Goal: Task Accomplishment & Management: Manage account settings

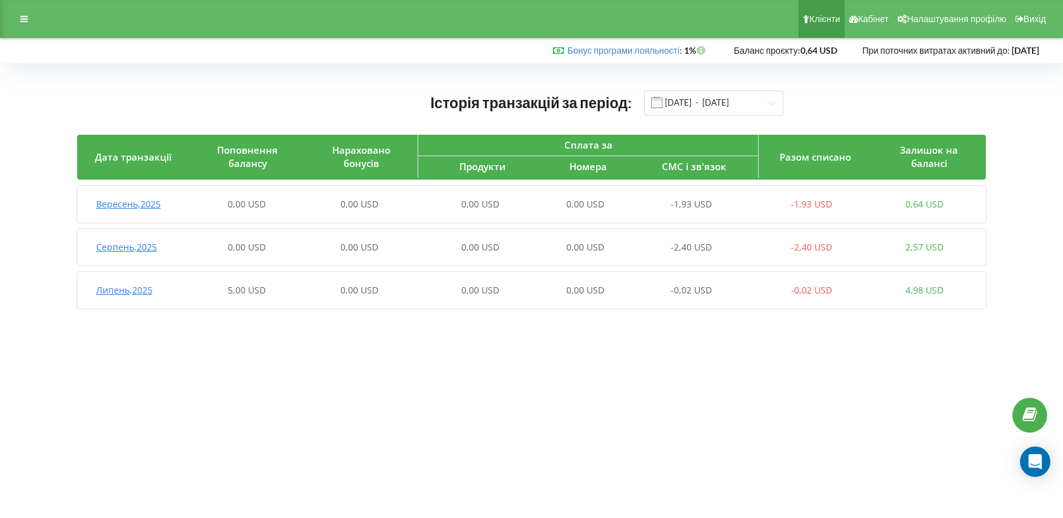
click at [830, 22] on span "Клієнти" at bounding box center [824, 19] width 31 height 10
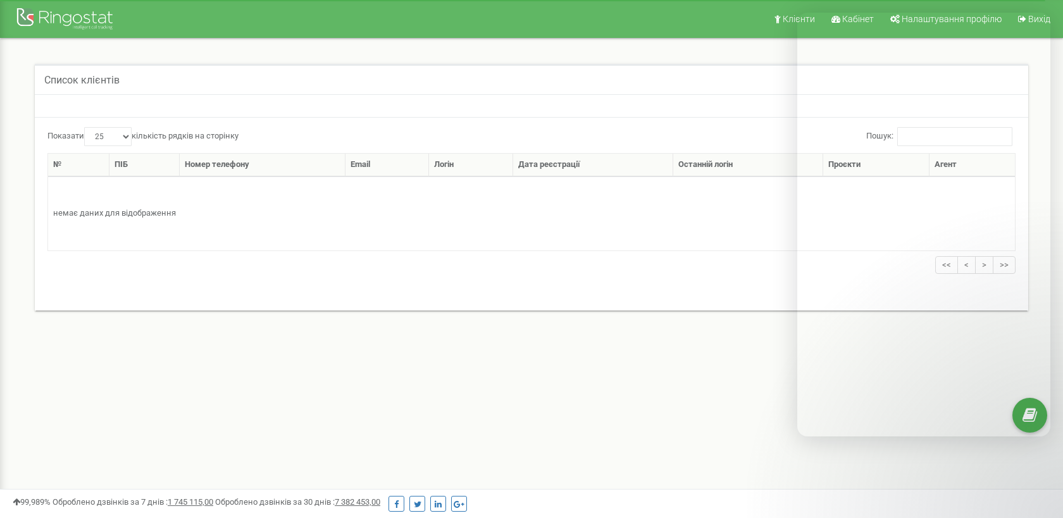
select select "25"
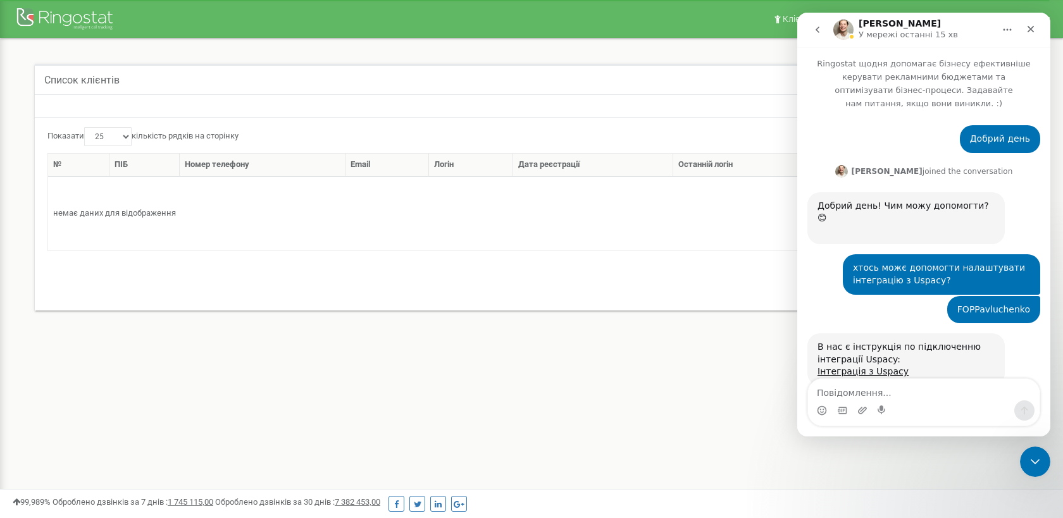
scroll to position [1309, 0]
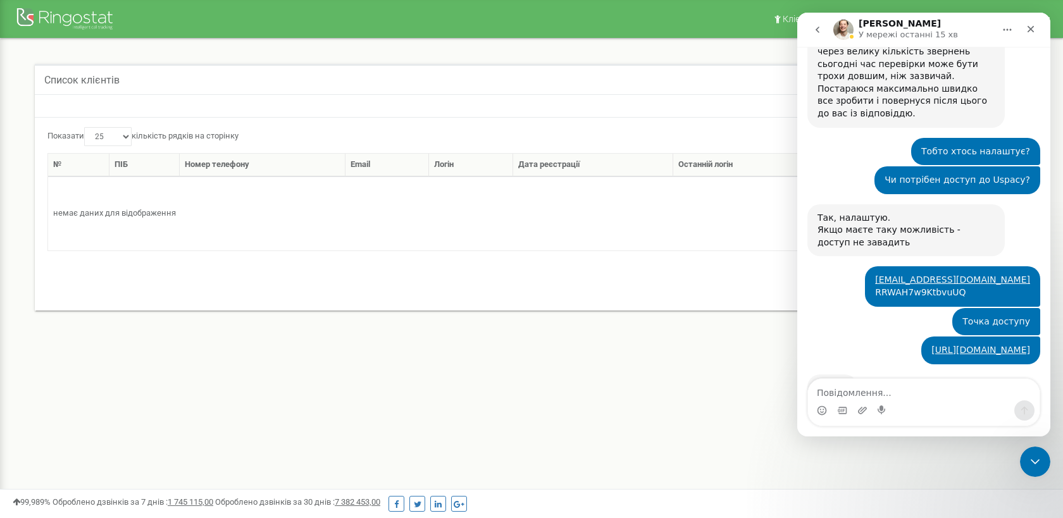
click at [508, 336] on div "Список клієнтів Показати 10 25 50 100 кількість рядків на сторінку Пошук: № ПІБ…" at bounding box center [531, 195] width 1044 height 313
click at [815, 31] on icon "go back" at bounding box center [817, 30] width 10 height 10
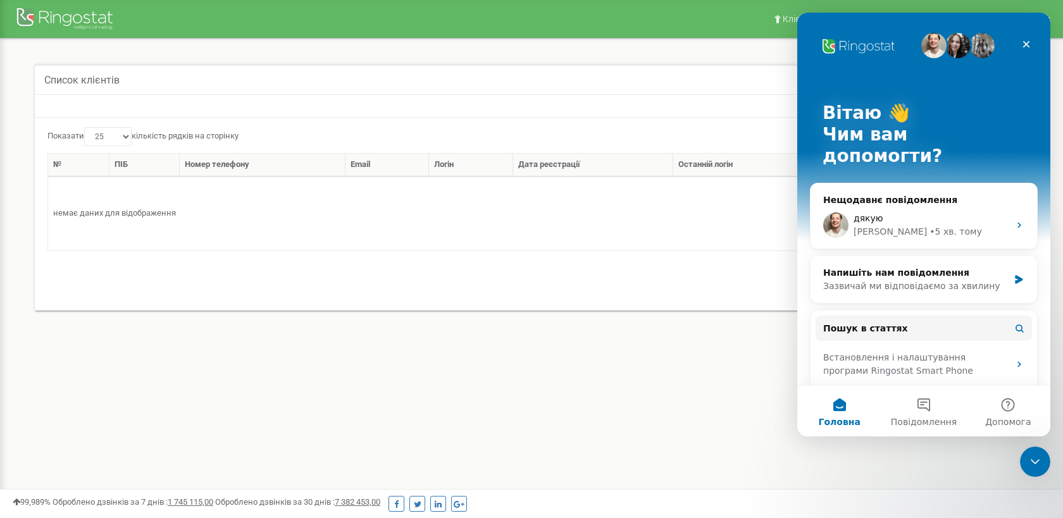
scroll to position [0, 0]
click at [1024, 46] on icon "Закрити" at bounding box center [1026, 44] width 7 height 7
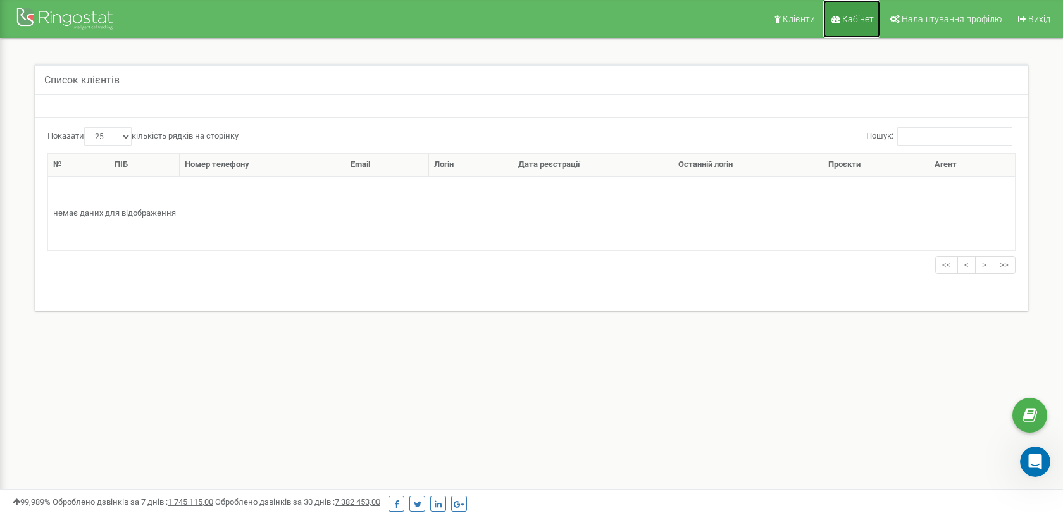
click at [853, 17] on span "Кабінет" at bounding box center [858, 19] width 32 height 10
select select "25"
click at [959, 18] on span "Налаштування профілю" at bounding box center [951, 19] width 100 height 10
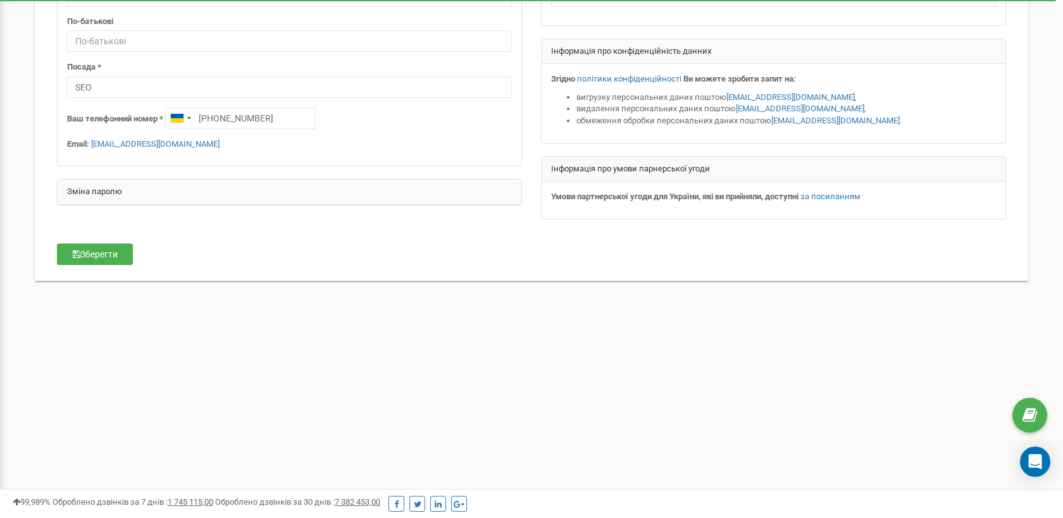
scroll to position [241, 0]
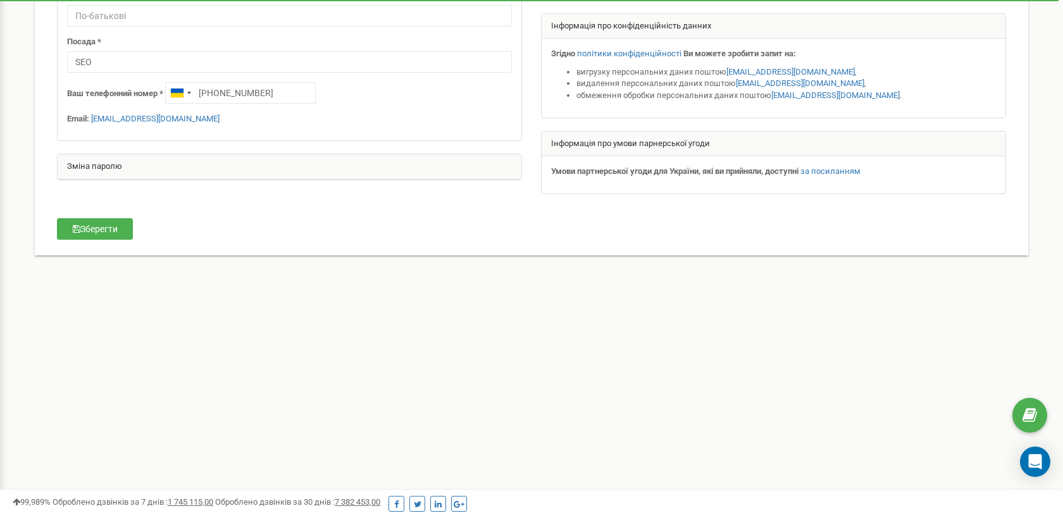
click at [205, 171] on div "Зміна паролю" at bounding box center [290, 166] width 464 height 25
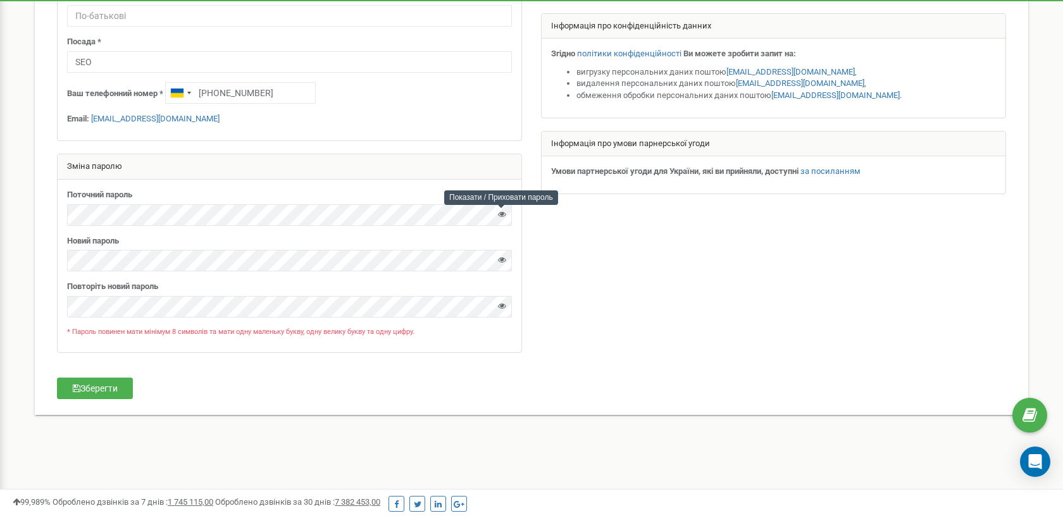
click at [503, 214] on icon at bounding box center [502, 214] width 8 height 8
click at [572, 250] on div at bounding box center [531, 114] width 968 height 502
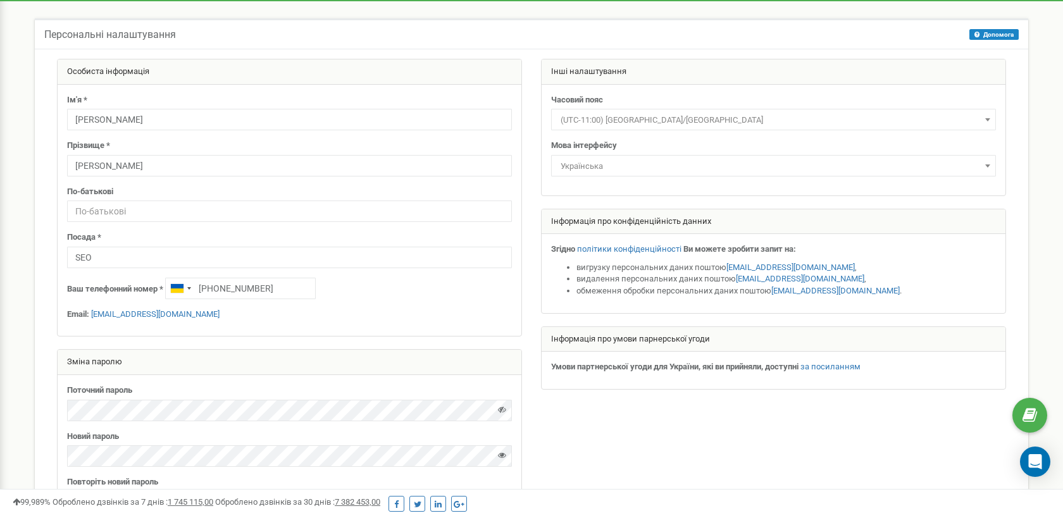
scroll to position [42, 0]
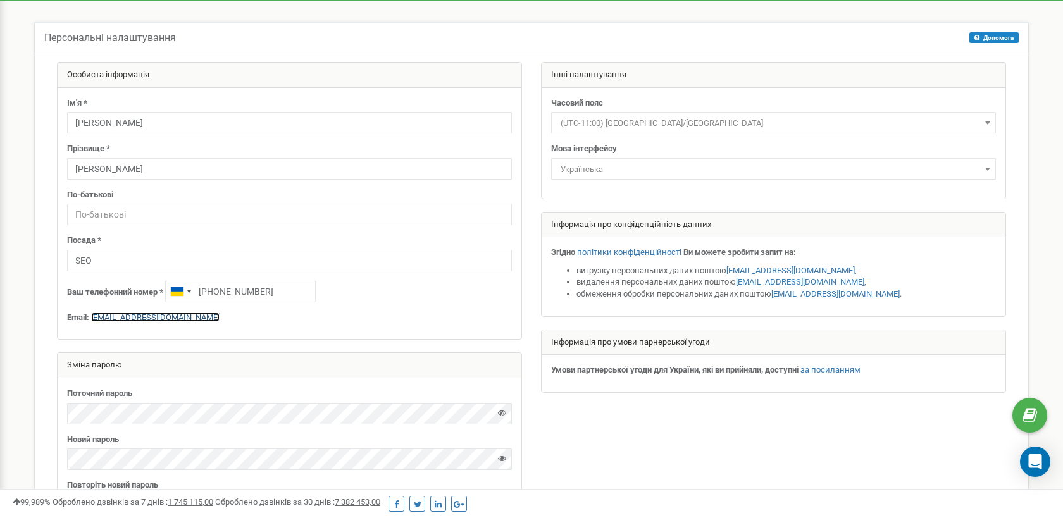
click at [149, 321] on link "[EMAIL_ADDRESS][DOMAIN_NAME]" at bounding box center [155, 316] width 128 height 9
